Goal: Browse casually

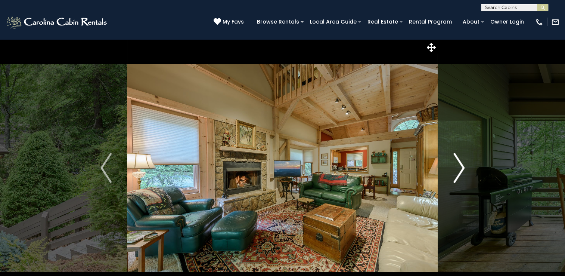
click at [459, 169] on img "Next" at bounding box center [459, 168] width 11 height 30
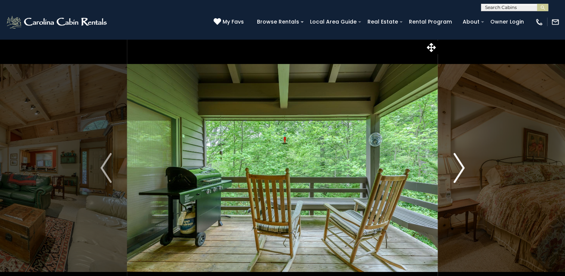
click at [459, 169] on img "Next" at bounding box center [459, 168] width 11 height 30
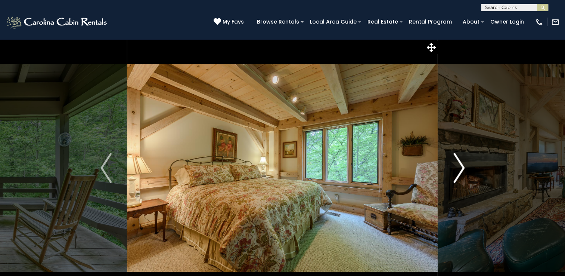
click at [460, 168] on img "Next" at bounding box center [459, 168] width 11 height 30
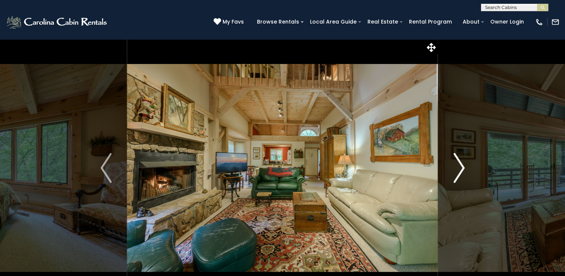
click at [461, 167] on img "Next" at bounding box center [459, 168] width 11 height 30
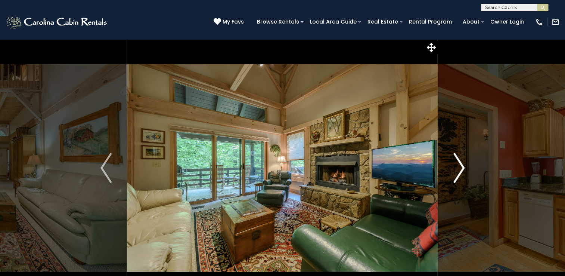
click at [459, 169] on img "Next" at bounding box center [459, 168] width 11 height 30
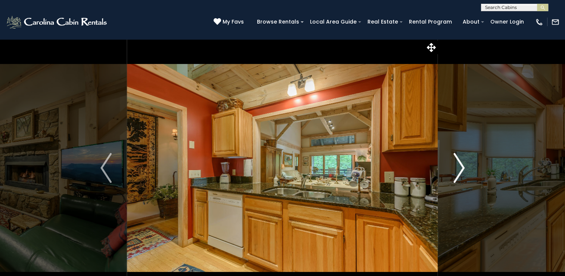
click at [459, 169] on img "Next" at bounding box center [459, 168] width 11 height 30
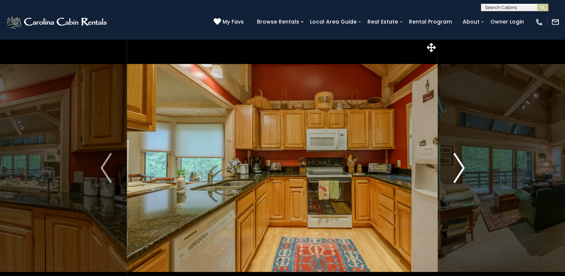
click at [459, 169] on img "Next" at bounding box center [459, 168] width 11 height 30
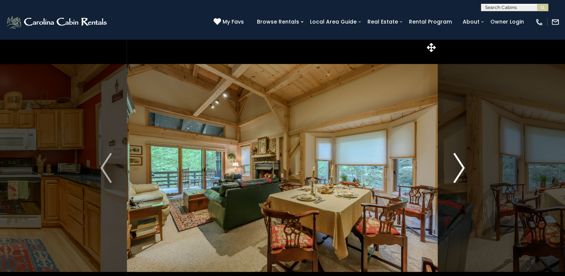
click at [459, 169] on img "Next" at bounding box center [459, 168] width 11 height 30
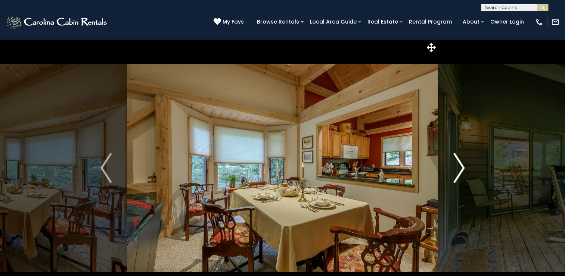
click at [459, 169] on img "Next" at bounding box center [459, 168] width 11 height 30
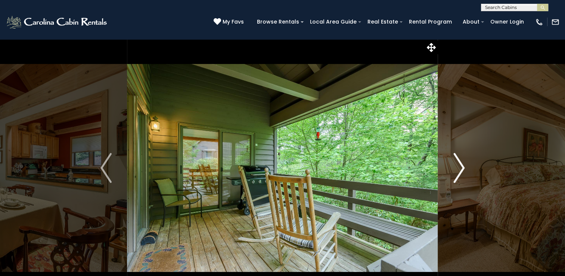
click at [459, 169] on img "Next" at bounding box center [459, 168] width 11 height 30
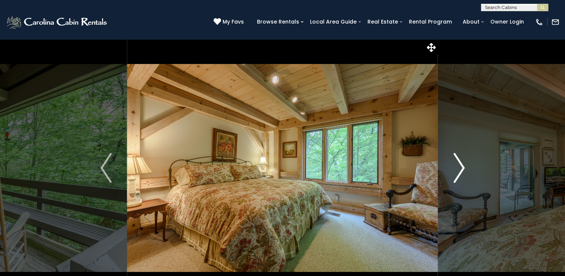
click at [459, 169] on img "Next" at bounding box center [459, 168] width 11 height 30
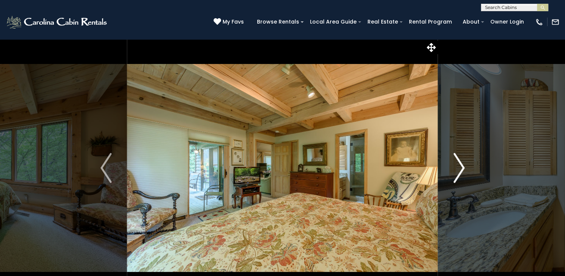
click at [459, 169] on img "Next" at bounding box center [459, 168] width 11 height 30
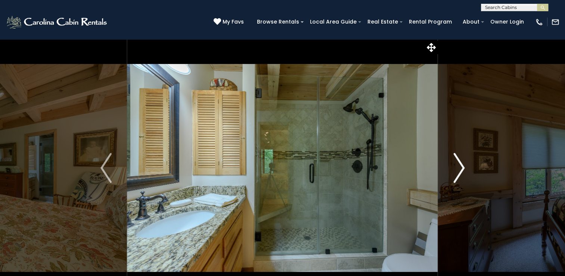
click at [459, 169] on img "Next" at bounding box center [459, 168] width 11 height 30
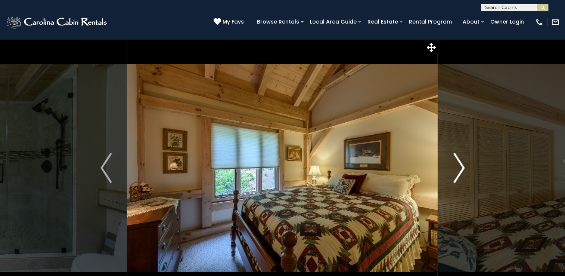
click at [459, 169] on img "Next" at bounding box center [459, 168] width 11 height 30
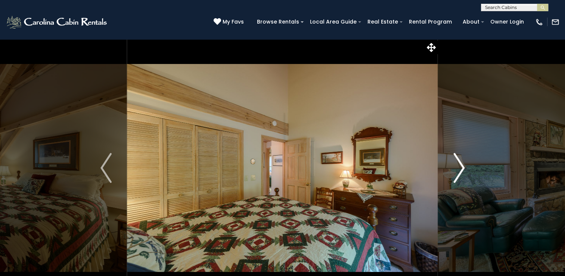
click at [459, 169] on img "Next" at bounding box center [459, 168] width 11 height 30
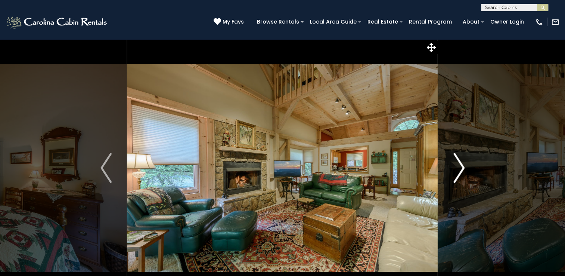
click at [459, 169] on img "Next" at bounding box center [459, 168] width 11 height 30
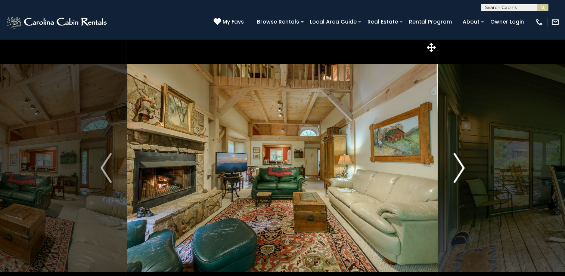
click at [459, 169] on img "Next" at bounding box center [459, 168] width 11 height 30
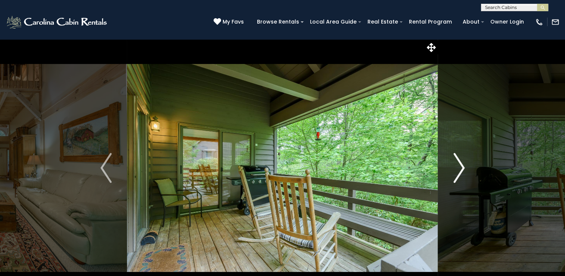
click at [459, 169] on img "Next" at bounding box center [459, 168] width 11 height 30
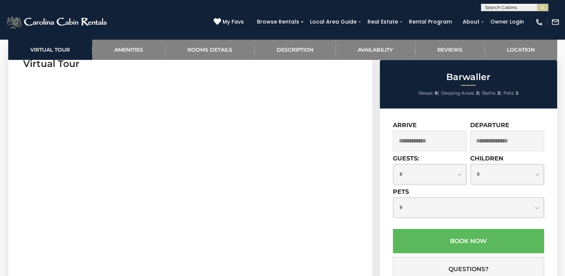
scroll to position [374, 0]
